Goal: Task Accomplishment & Management: Manage account settings

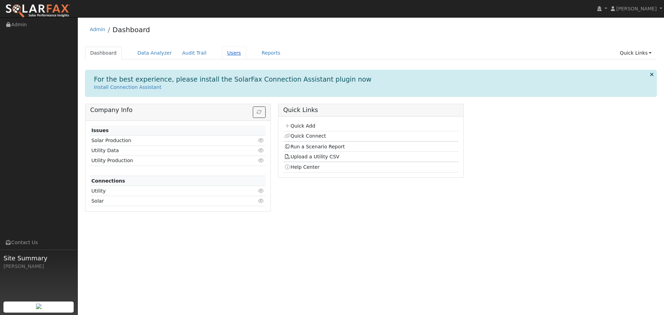
click at [224, 48] on link "Users" at bounding box center [234, 53] width 24 height 13
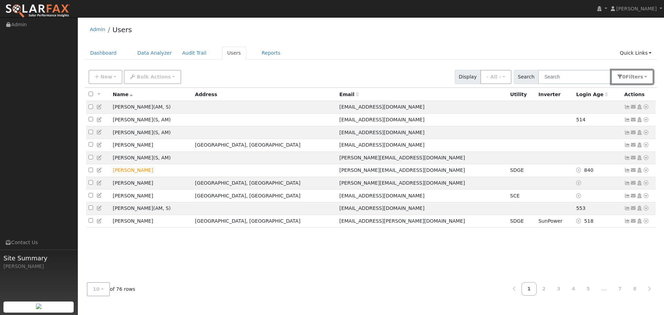
click at [626, 80] on button "0 Filter s" at bounding box center [633, 77] width 42 height 14
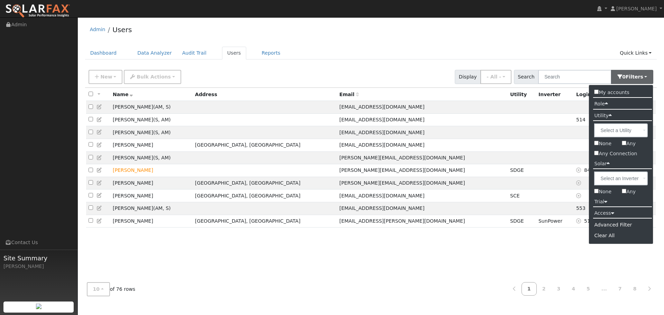
click at [624, 193] on input "Any" at bounding box center [624, 191] width 4 height 4
checkbox input "true"
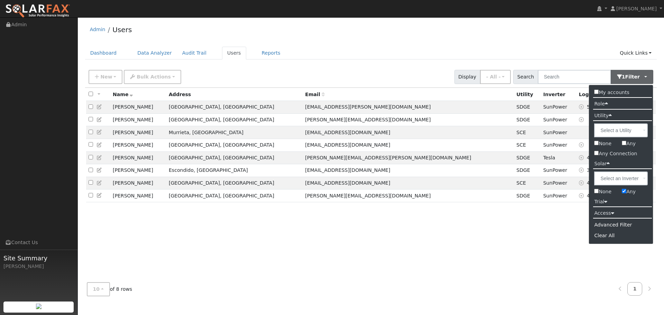
click at [342, 228] on div "All None All on page None on page Name Address Email Utility Inverter Login Age…" at bounding box center [371, 182] width 572 height 189
